Goal: Find specific page/section: Find specific page/section

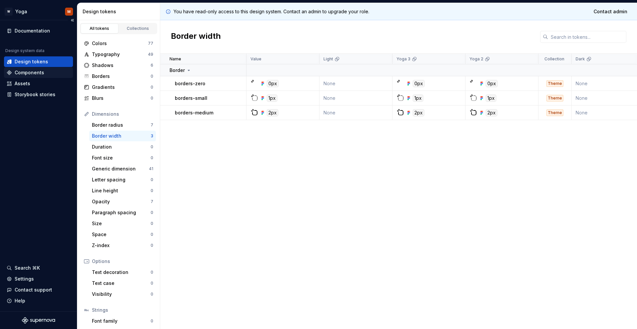
click at [32, 73] on div "Components" at bounding box center [30, 72] width 30 height 7
